Goal: Information Seeking & Learning: Learn about a topic

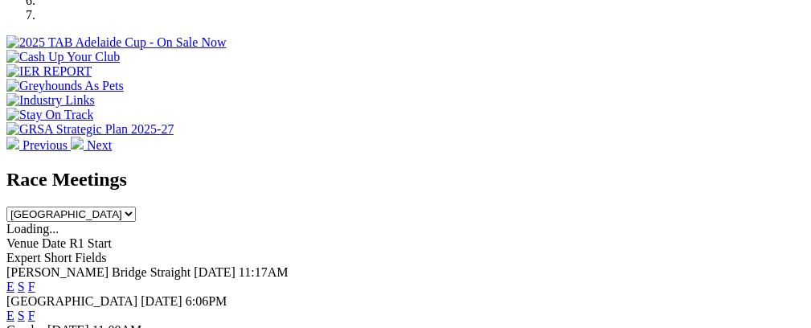
scroll to position [609, 0]
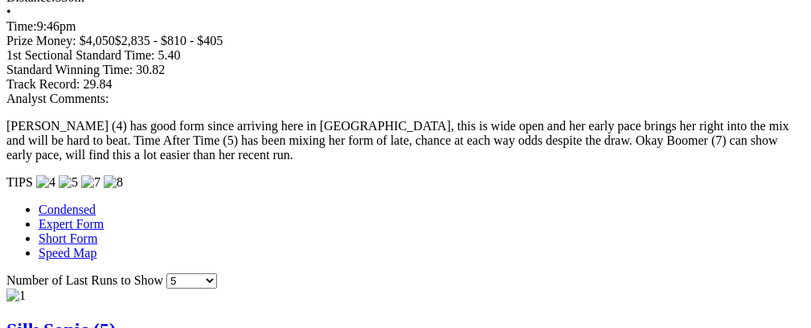
scroll to position [0, 84]
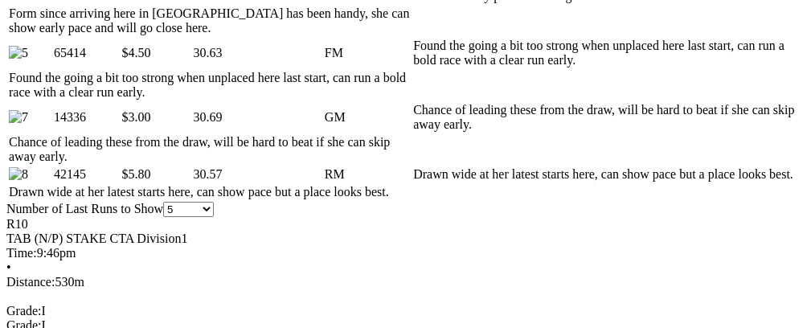
scroll to position [0, 0]
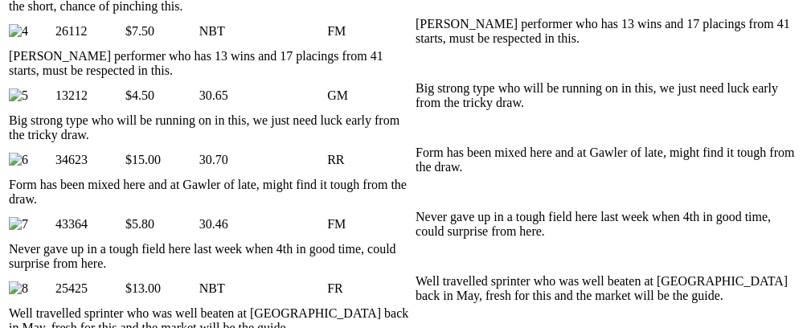
scroll to position [1101, 0]
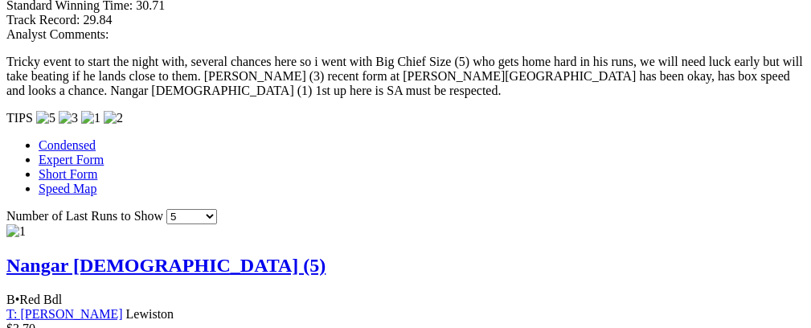
scroll to position [0, 80]
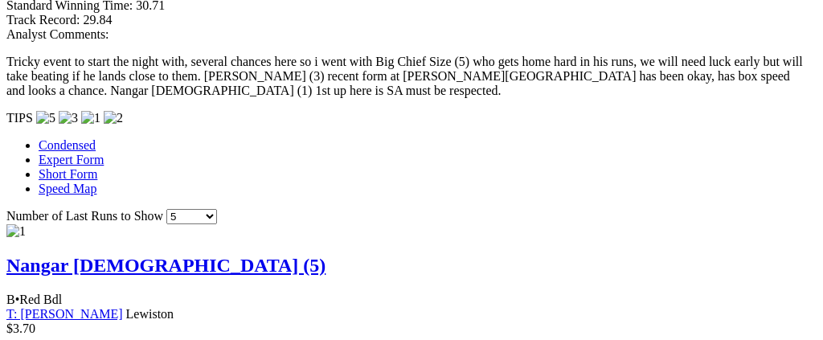
drag, startPoint x: 586, startPoint y: 53, endPoint x: 408, endPoint y: 64, distance: 178.1
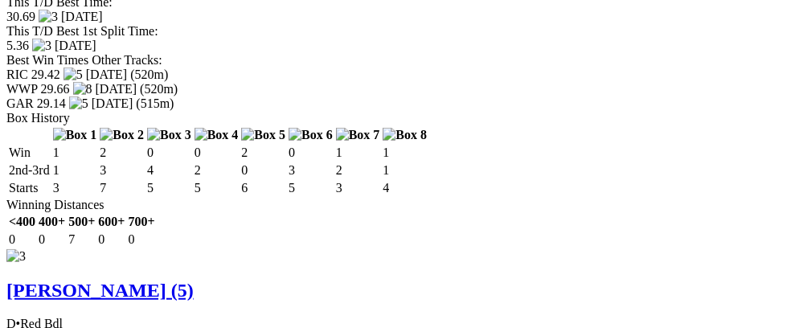
scroll to position [0, 67]
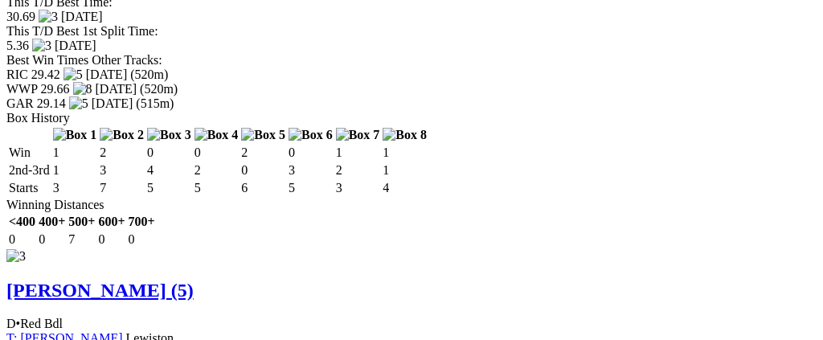
drag, startPoint x: 362, startPoint y: 318, endPoint x: 679, endPoint y: 355, distance: 319.0
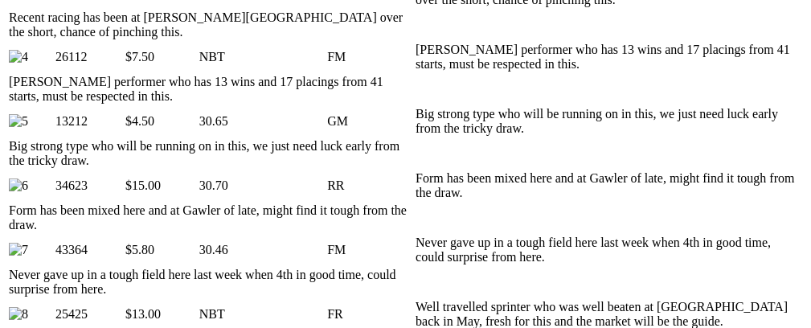
scroll to position [0, 63]
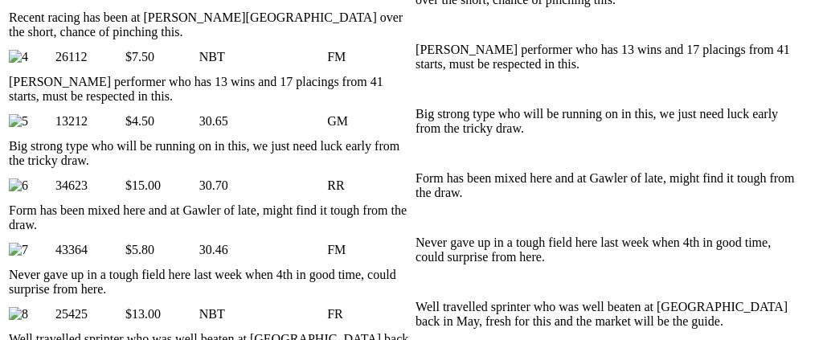
drag, startPoint x: 353, startPoint y: 317, endPoint x: 615, endPoint y: 317, distance: 262.1
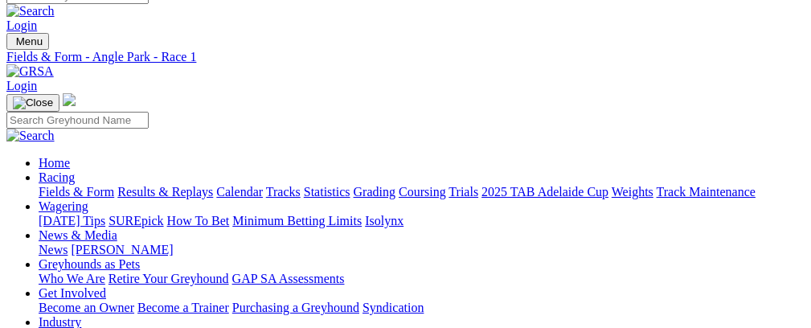
scroll to position [0, 0]
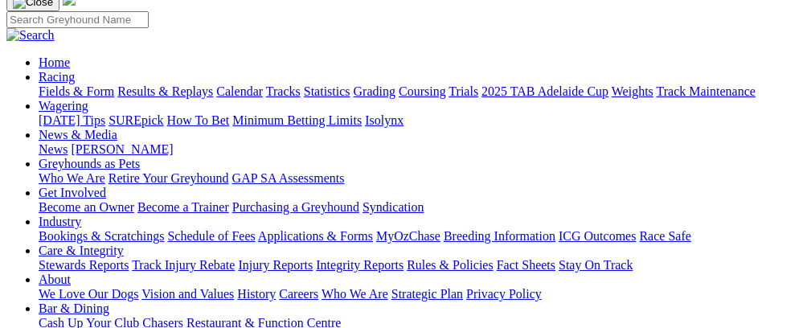
scroll to position [101, 0]
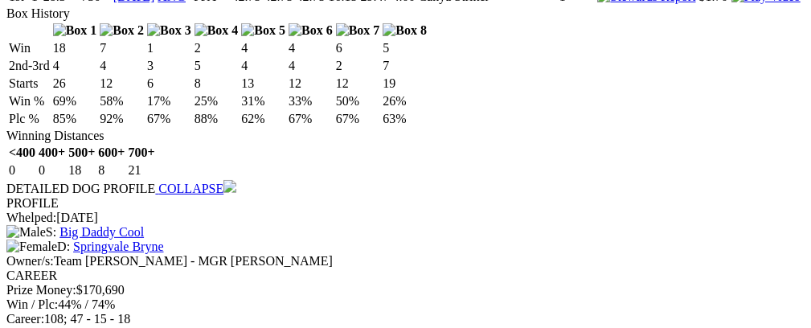
scroll to position [1876, 0]
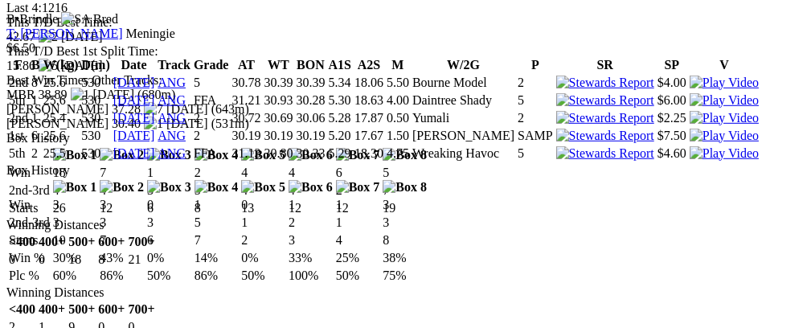
scroll to position [2233, 0]
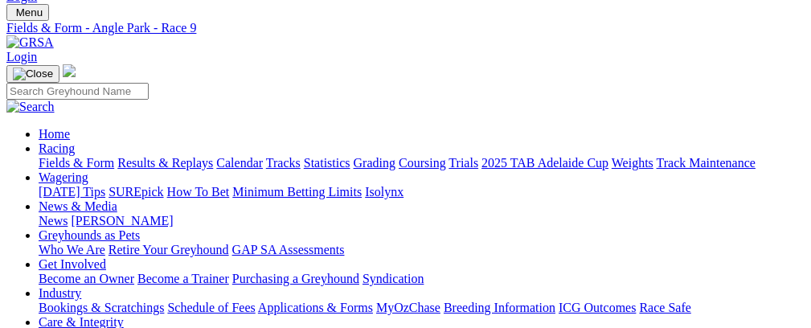
scroll to position [30, 0]
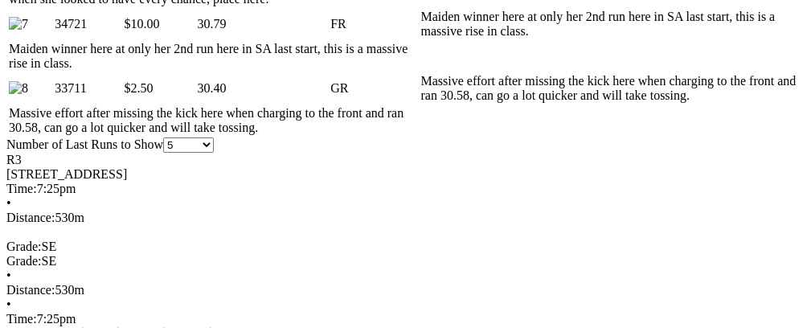
scroll to position [0, 58]
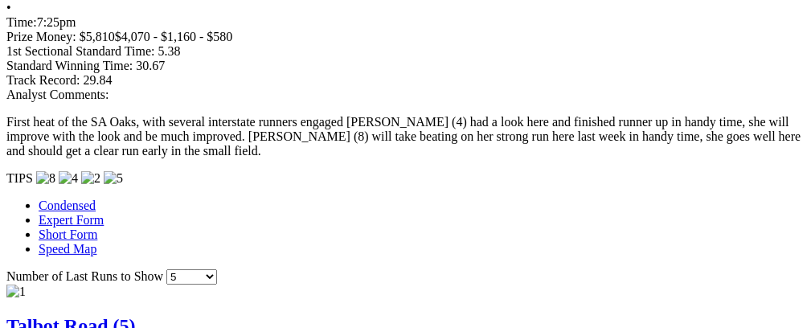
scroll to position [0, 53]
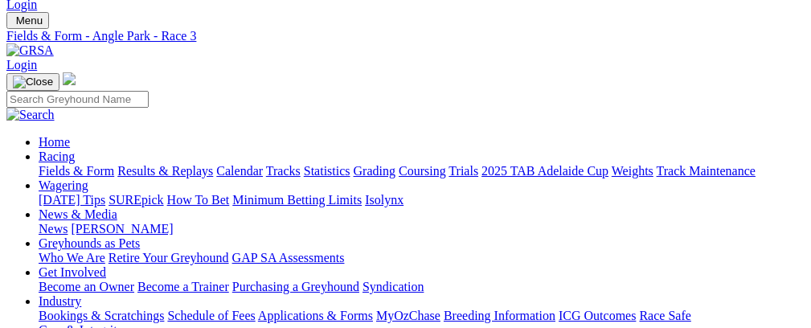
scroll to position [0, 0]
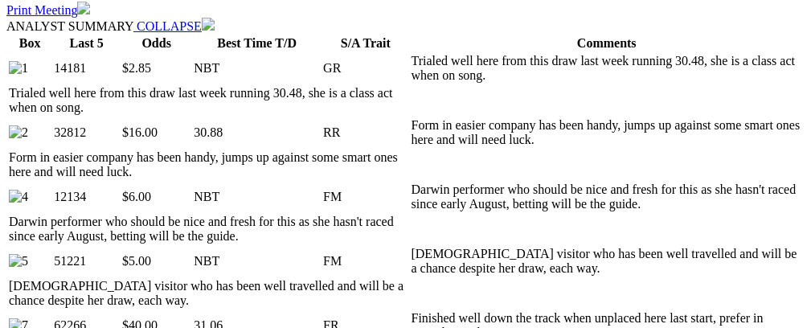
scroll to position [885, 0]
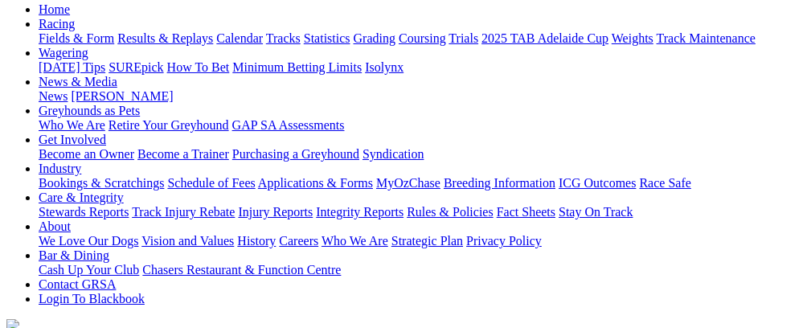
scroll to position [162, 0]
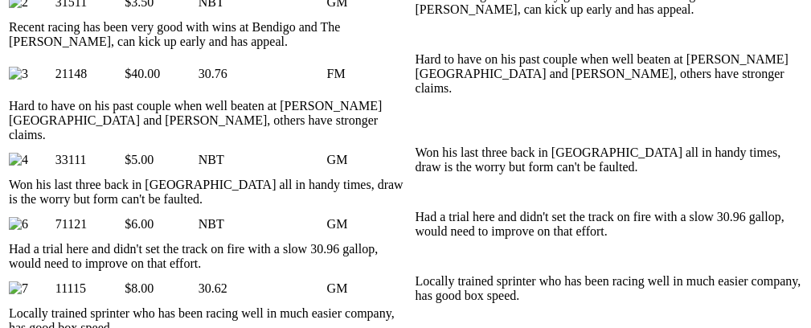
scroll to position [0, 58]
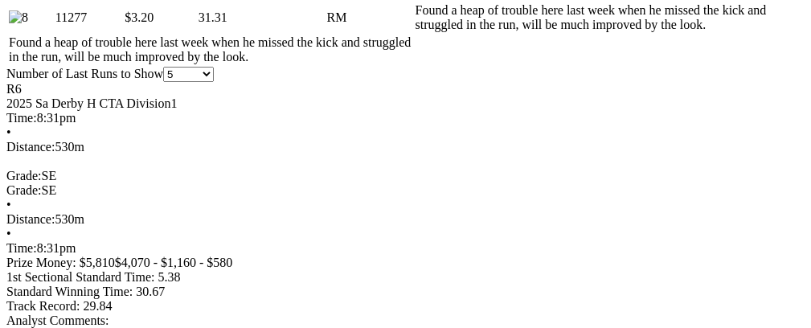
scroll to position [1307, 0]
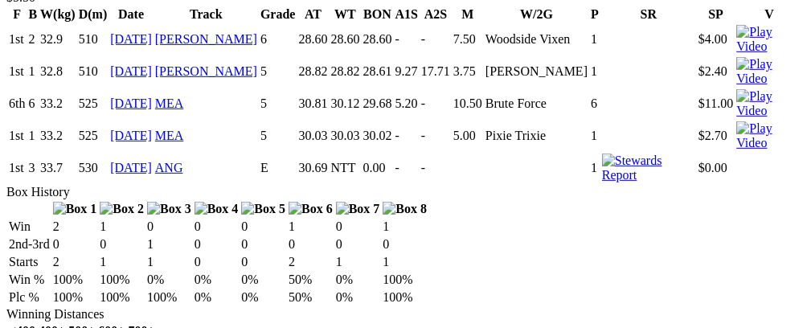
scroll to position [0, 53]
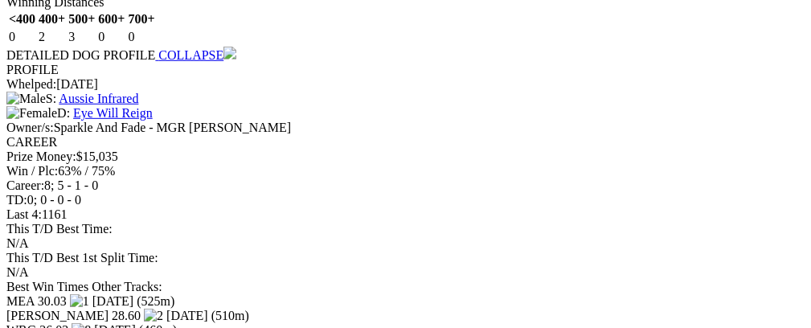
scroll to position [0, 64]
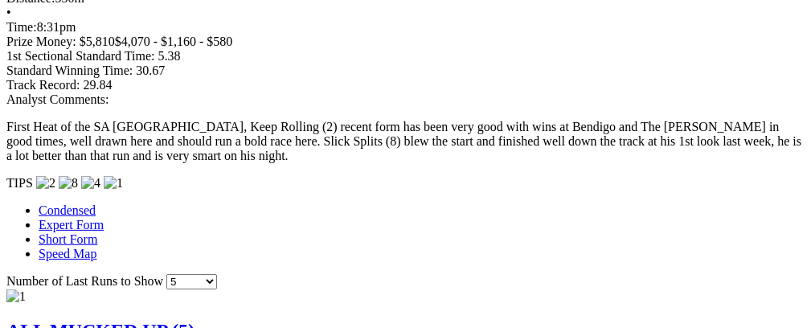
scroll to position [0, 0]
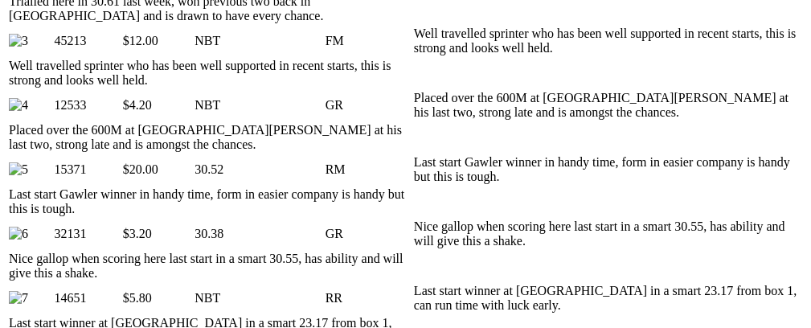
scroll to position [930, 0]
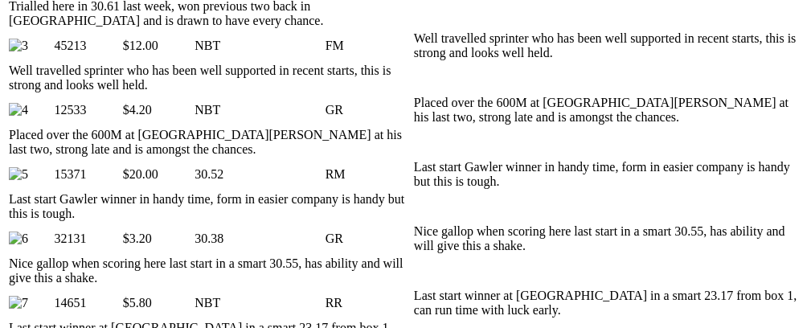
scroll to position [0, 52]
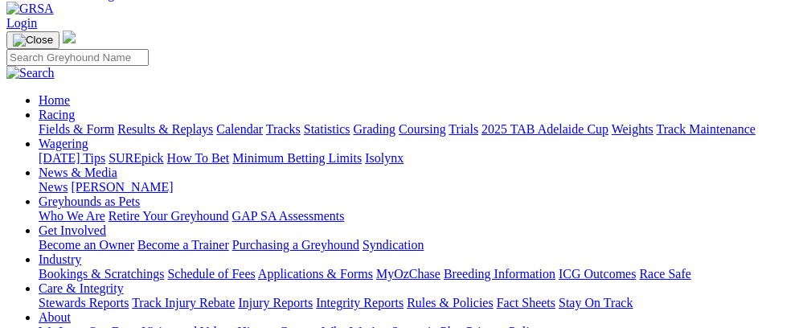
scroll to position [55, 0]
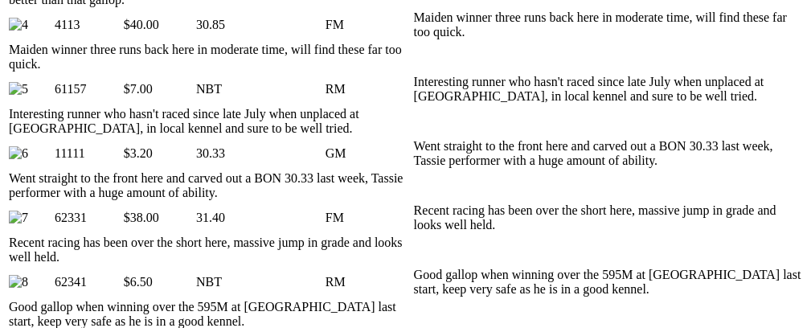
scroll to position [1094, 0]
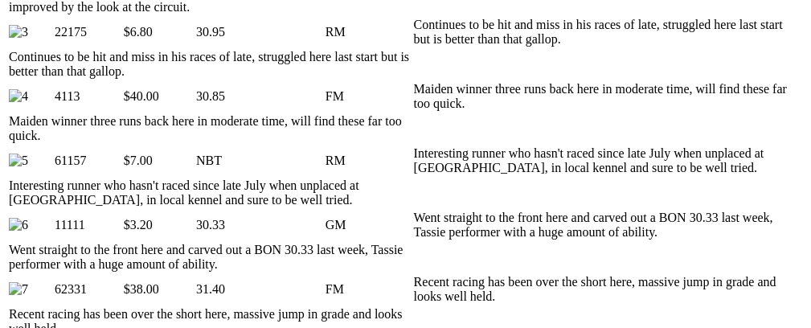
scroll to position [0, 43]
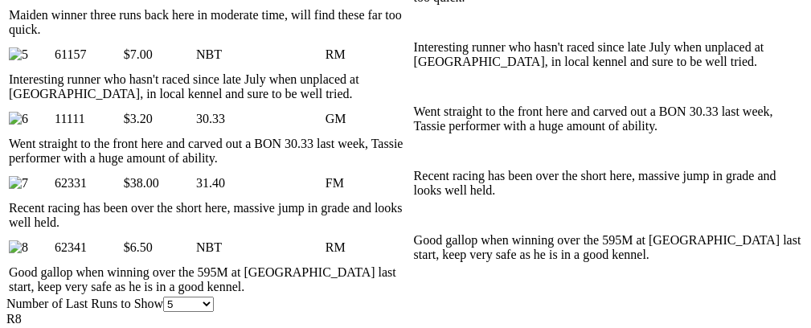
scroll to position [1120, 0]
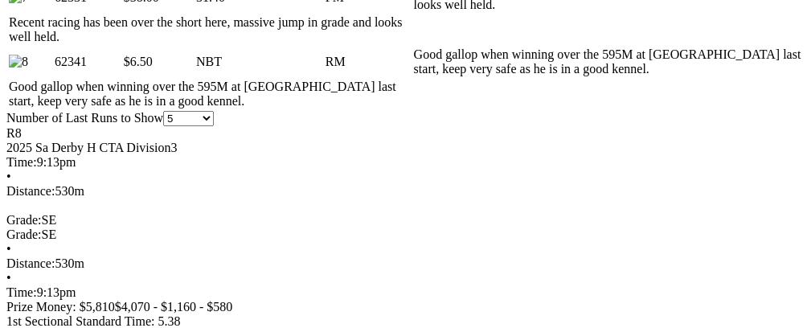
scroll to position [1309, 0]
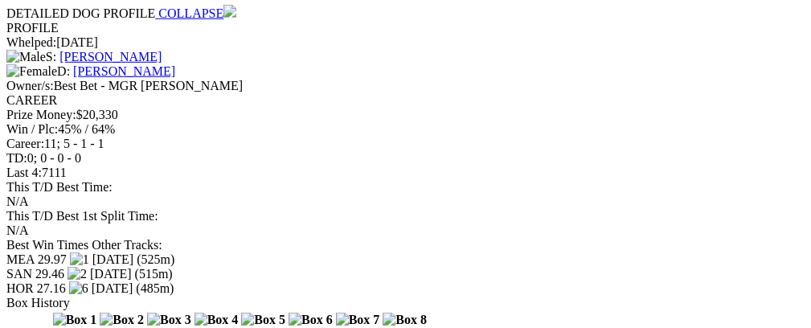
scroll to position [0, 35]
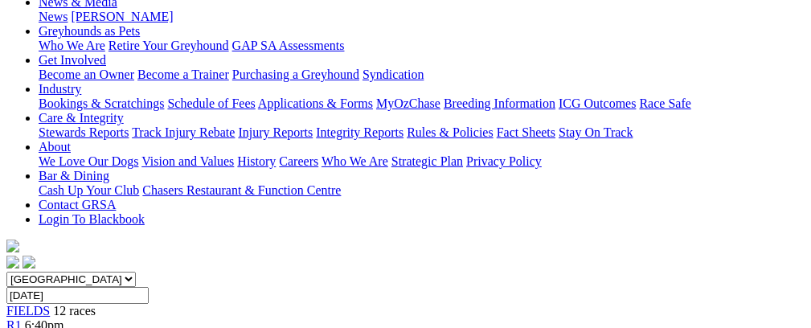
scroll to position [125, 0]
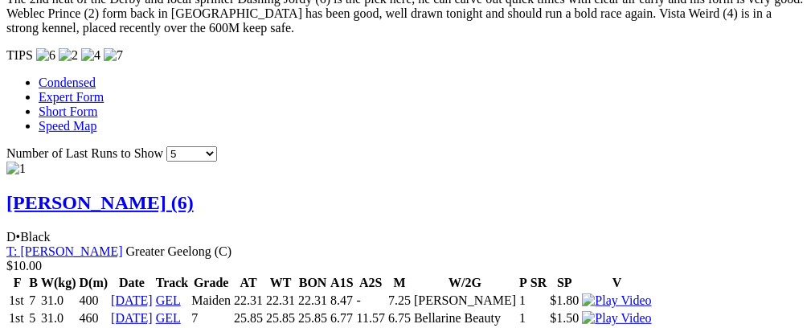
scroll to position [0, 55]
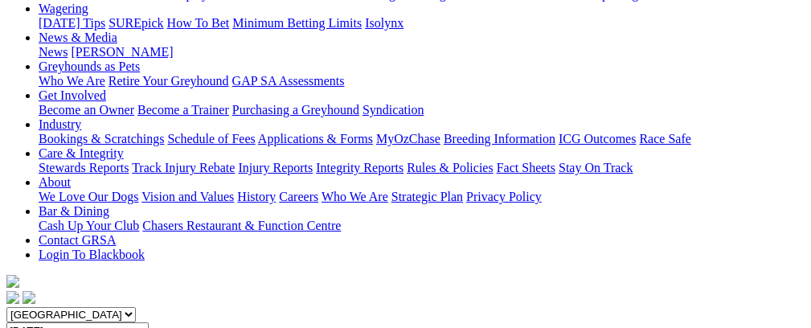
scroll to position [0, 0]
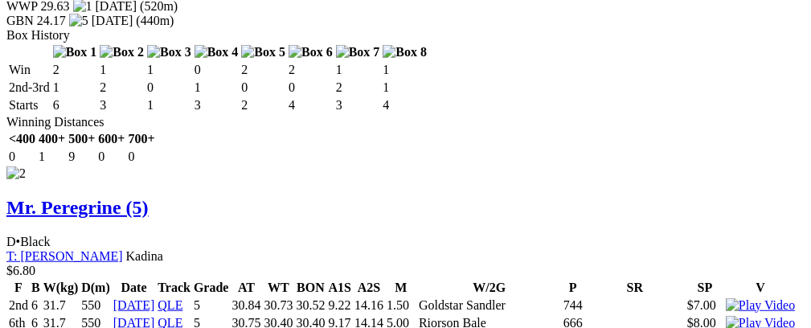
scroll to position [2530, 0]
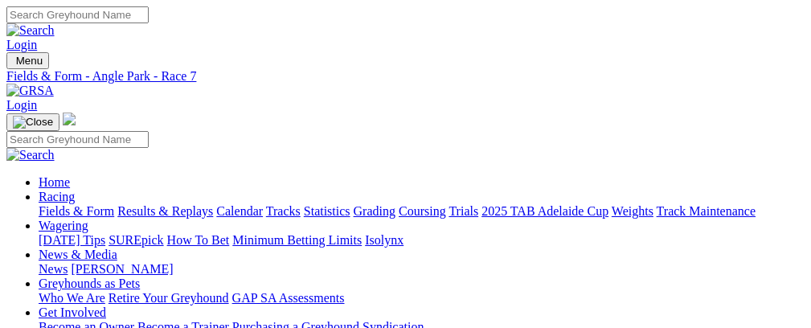
scroll to position [38, 0]
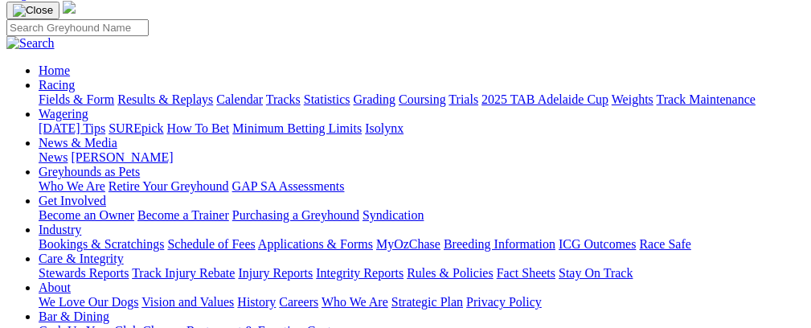
scroll to position [121, 0]
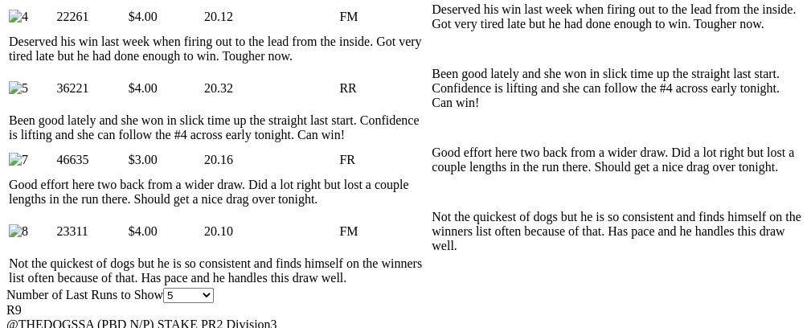
scroll to position [853, 0]
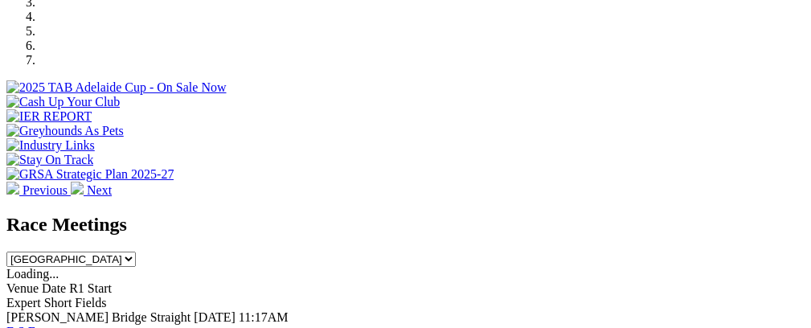
scroll to position [457, 0]
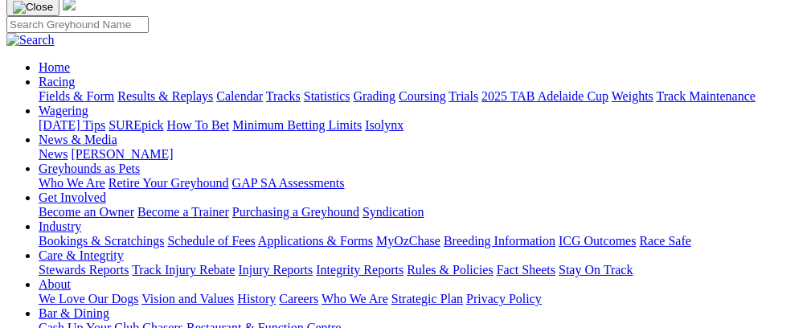
scroll to position [94, 0]
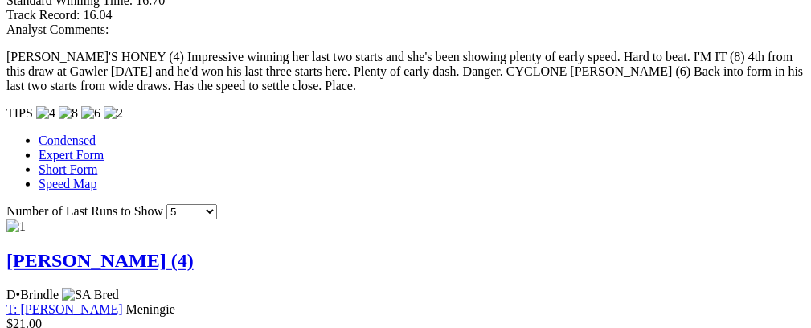
scroll to position [1283, 0]
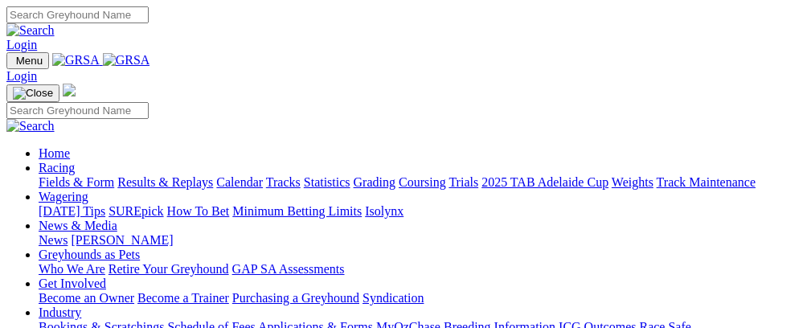
scroll to position [457, 0]
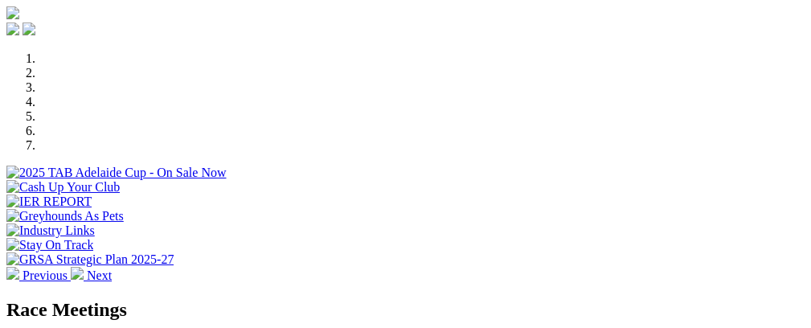
select select "NT"
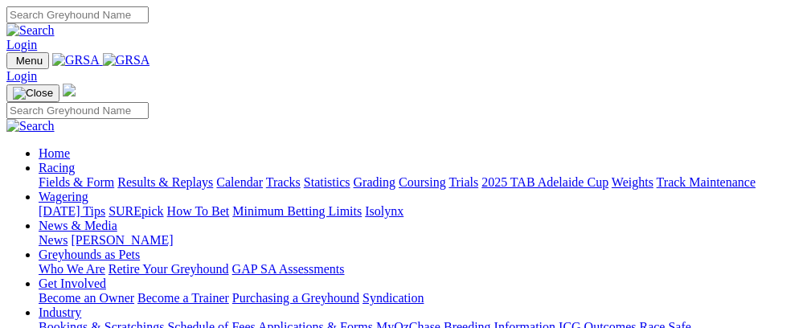
select select "NT"
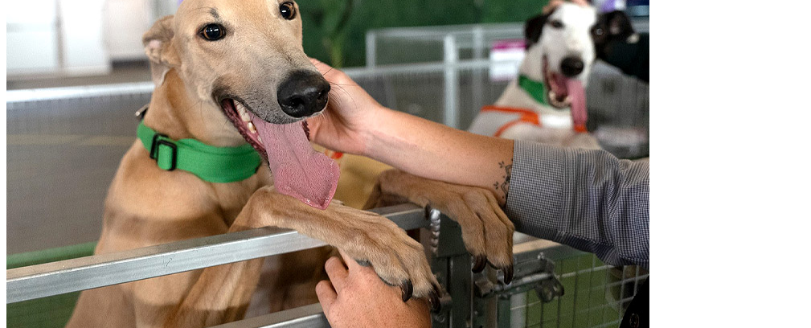
scroll to position [1042, 0]
